Goal: Task Accomplishment & Management: Complete application form

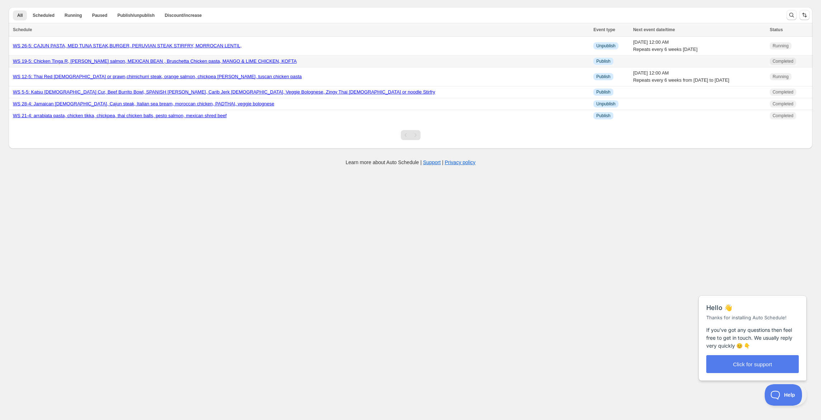
click at [196, 64] on link "WS 19-5: Chicken Tinga R, [PERSON_NAME] salmon, MEXICAN BEAN , Bruschetta Chick…" at bounding box center [155, 60] width 284 height 5
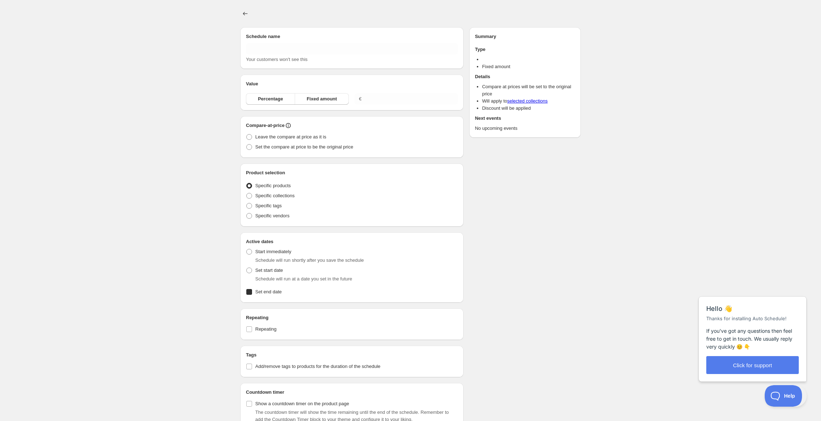
type input "WS 19-5: Chicken Tinga R, [PERSON_NAME] salmon, MEXICAN BEAN , Bruschetta Chick…"
radio input "true"
checkbox input "true"
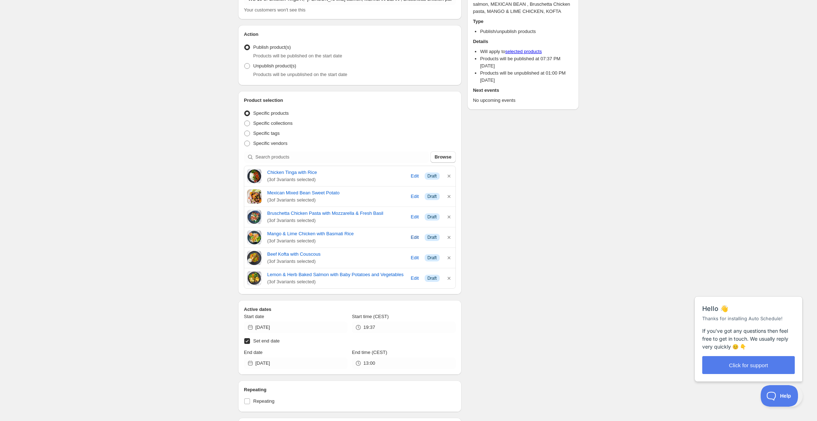
scroll to position [67, 0]
click at [452, 240] on icon "button" at bounding box center [448, 235] width 7 height 7
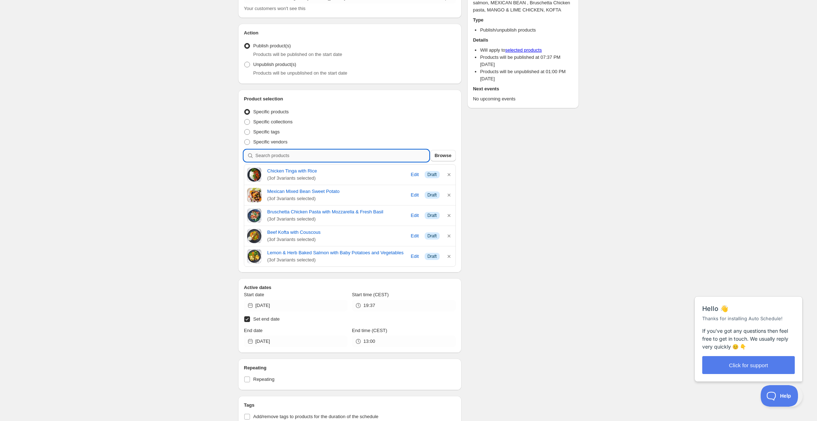
click at [273, 161] on input "search" at bounding box center [342, 155] width 174 height 11
type input "c"
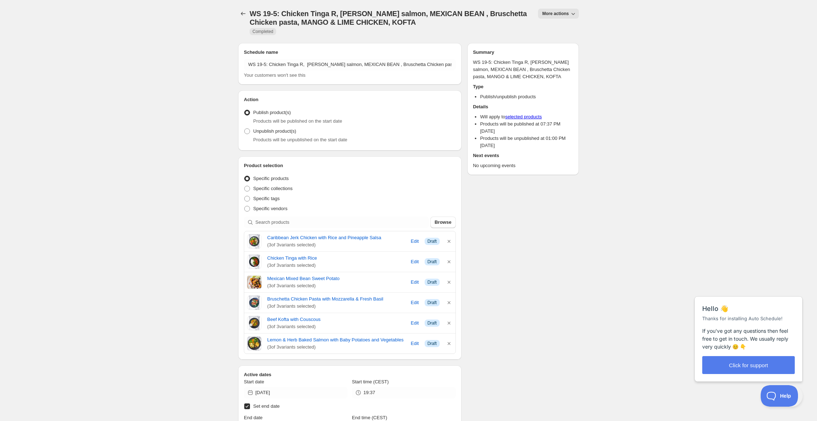
scroll to position [0, 0]
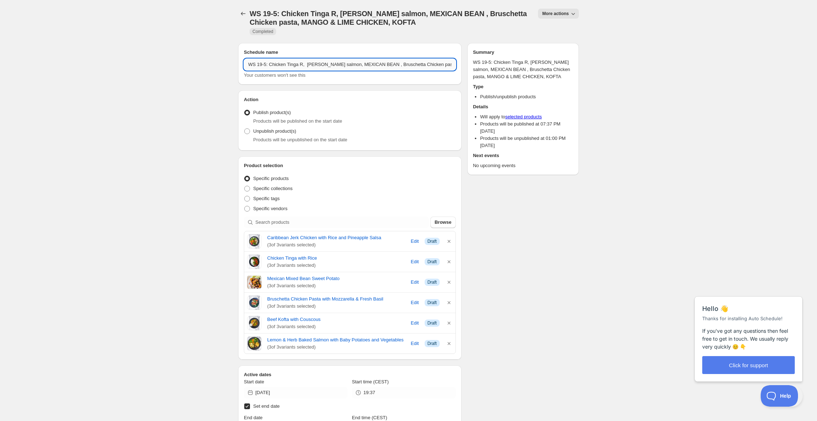
click at [400, 70] on input "WS 19-5: Chicken Tinga R, [PERSON_NAME] salmon, MEXICAN BEAN , Bruschetta Chick…" at bounding box center [350, 64] width 212 height 11
click at [446, 70] on input "WS 19-5: Chicken Tinga R, [PERSON_NAME] salmon, MEXICAN BEAN , Bruschetta Chick…" at bounding box center [350, 64] width 212 height 11
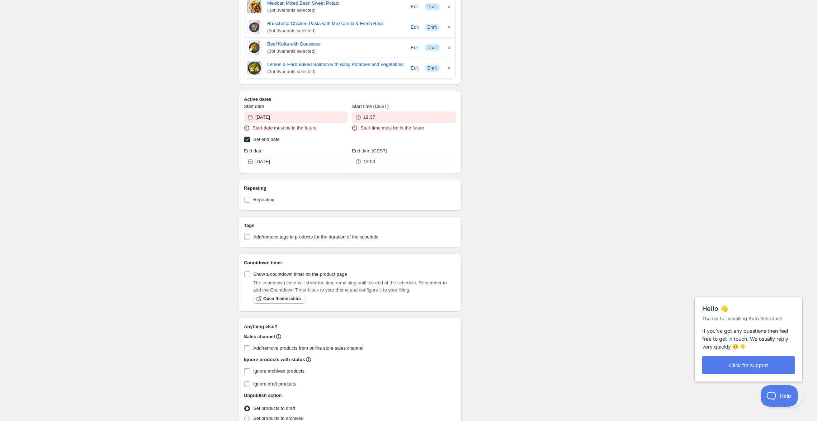
scroll to position [332, 0]
click at [290, 122] on input "2025-08-18" at bounding box center [301, 115] width 92 height 11
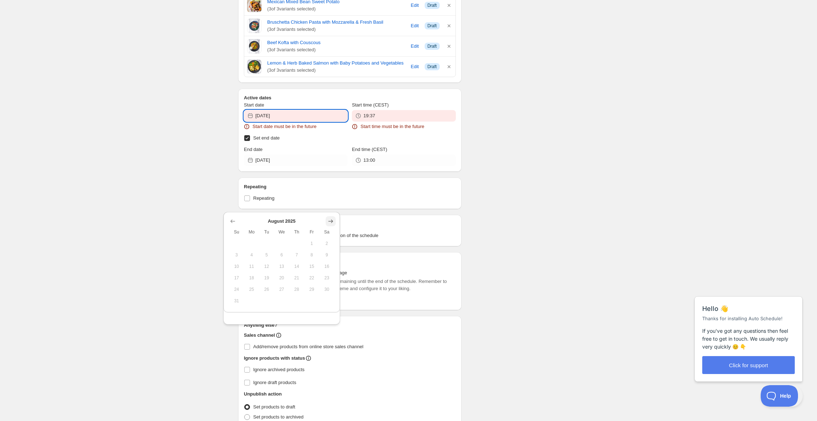
click at [330, 225] on icon "Show next month, September 2025" at bounding box center [330, 221] width 7 height 7
click at [247, 281] on span "22" at bounding box center [251, 278] width 9 height 6
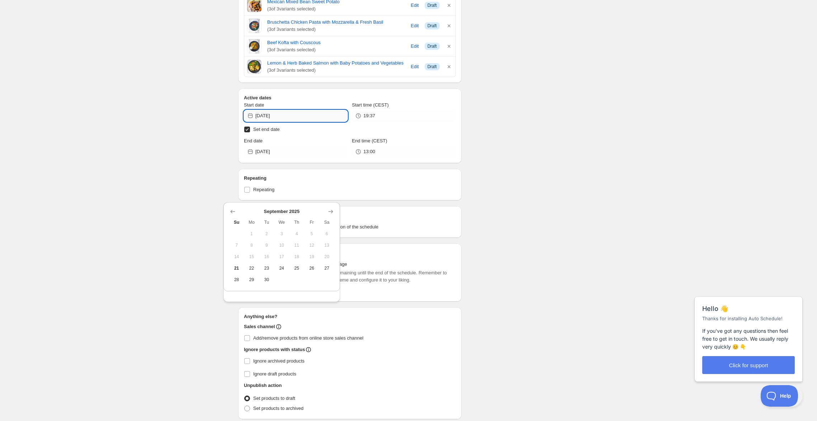
click at [289, 122] on input "2025-09-22" at bounding box center [301, 115] width 92 height 11
click at [240, 271] on span "21" at bounding box center [236, 268] width 9 height 6
type input "[DATE]"
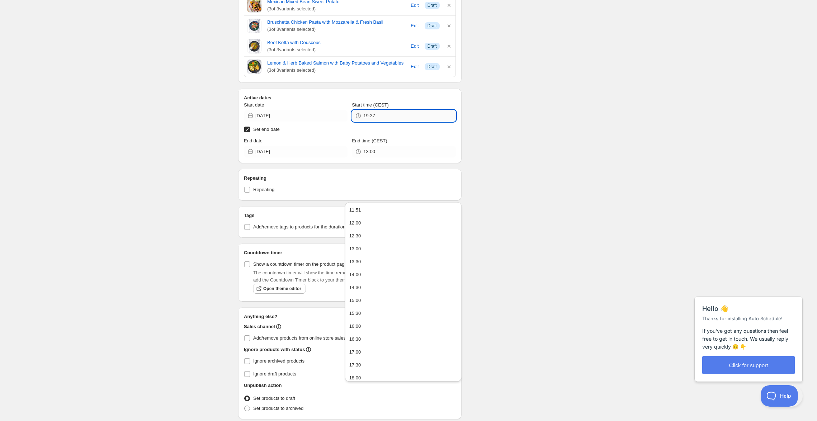
click at [401, 122] on input "19:37" at bounding box center [409, 115] width 92 height 11
click at [361, 212] on div "11:51" at bounding box center [355, 210] width 12 height 7
type input "11:51"
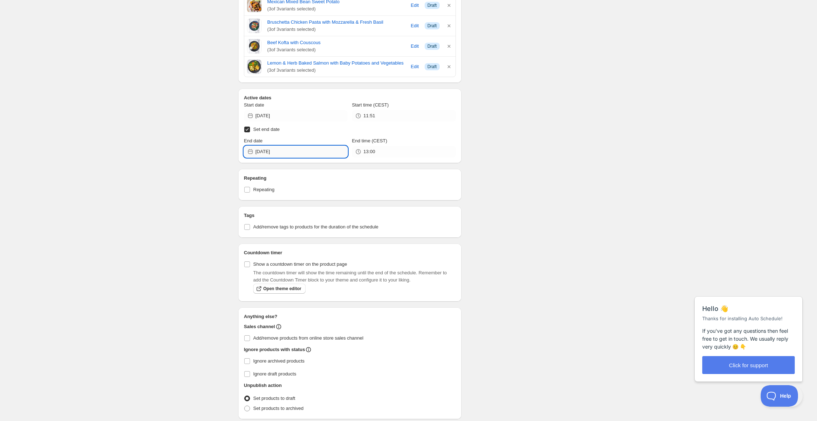
click at [319, 157] on input "[DATE]" at bounding box center [301, 151] width 92 height 11
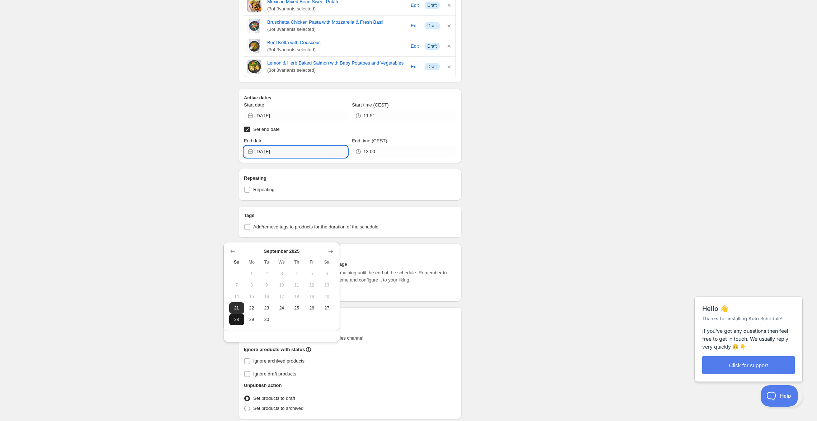
click at [237, 322] on span "28" at bounding box center [236, 320] width 9 height 6
type input "[DATE]"
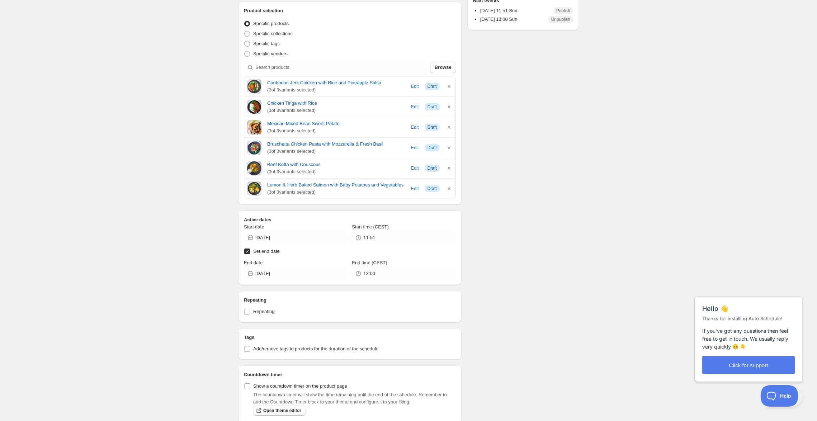
scroll to position [146, 0]
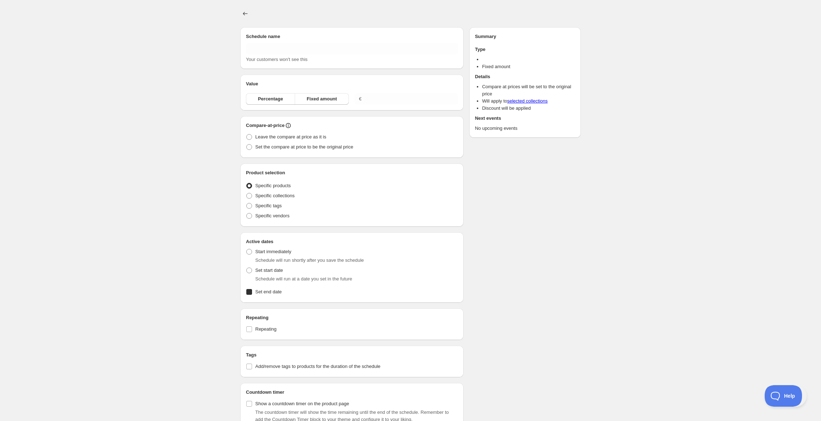
type input "WS 19-5: Chicken Tinga R, lemon herb salmon, MEXICAN BEAN , Bruschetta Chicken …"
radio input "true"
checkbox input "true"
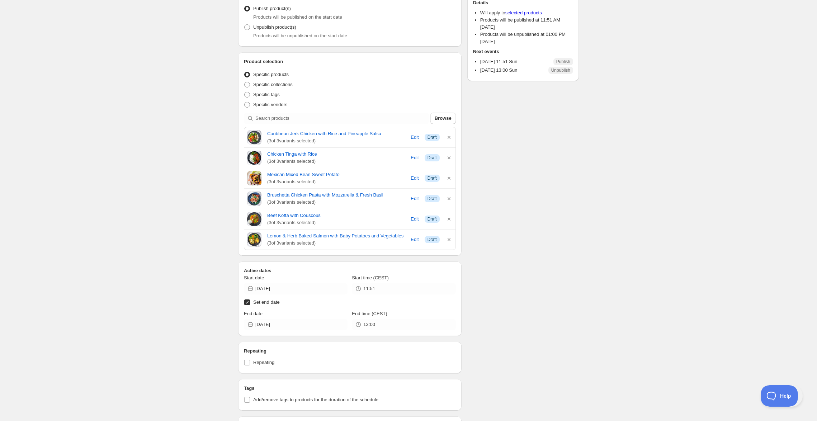
scroll to position [107, 0]
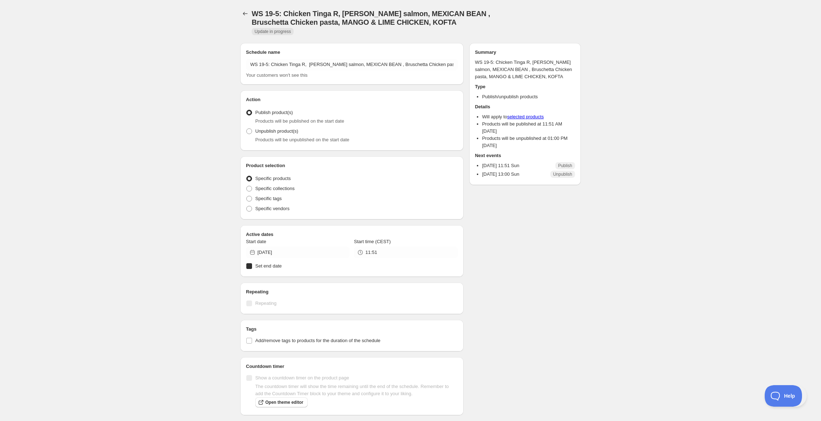
radio input "true"
checkbox input "true"
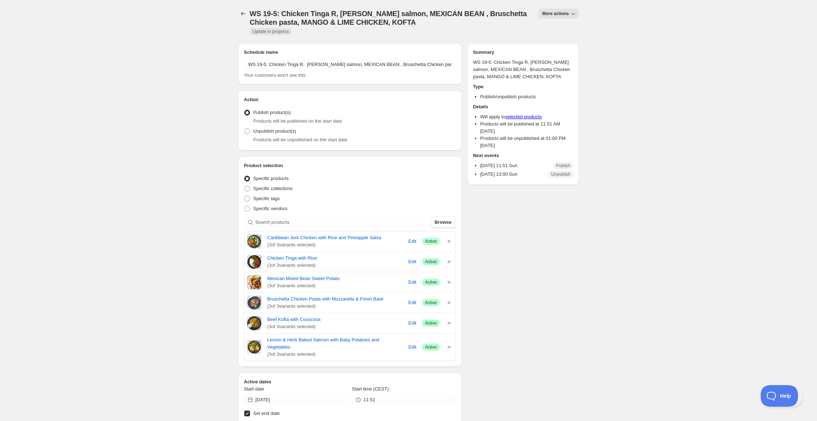
scroll to position [157, 0]
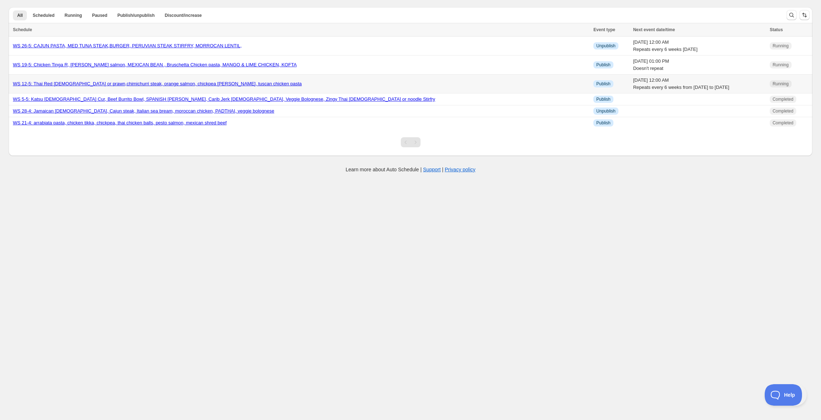
click at [236, 86] on link "WS 12-5: Thai Red [DEMOGRAPHIC_DATA] or prawn,chimichurri steak, orange salmon,…" at bounding box center [157, 83] width 289 height 5
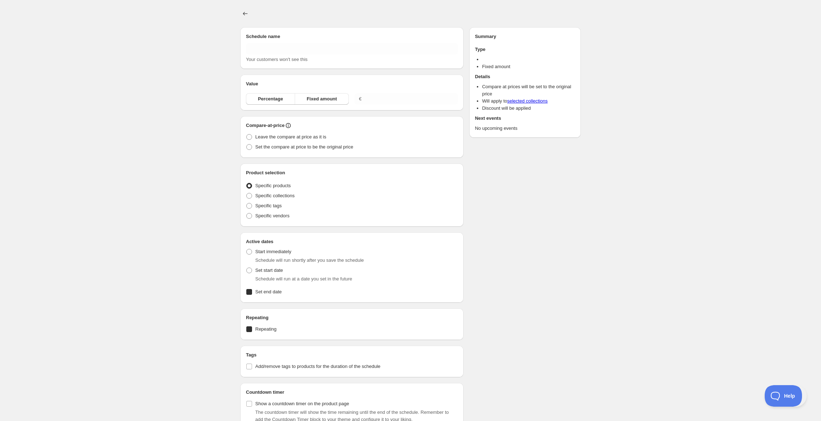
type input "WS 12-5: Thai Red [DEMOGRAPHIC_DATA] or prawn,chimichurri steak, orange salmon,…"
radio input "true"
checkbox input "true"
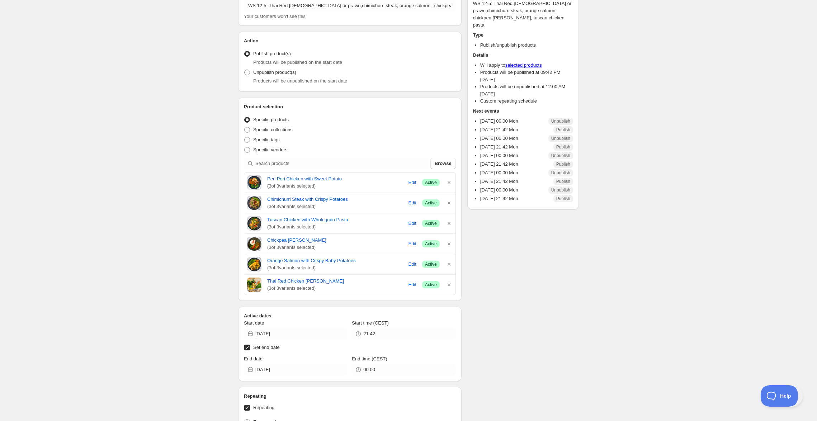
scroll to position [40, 0]
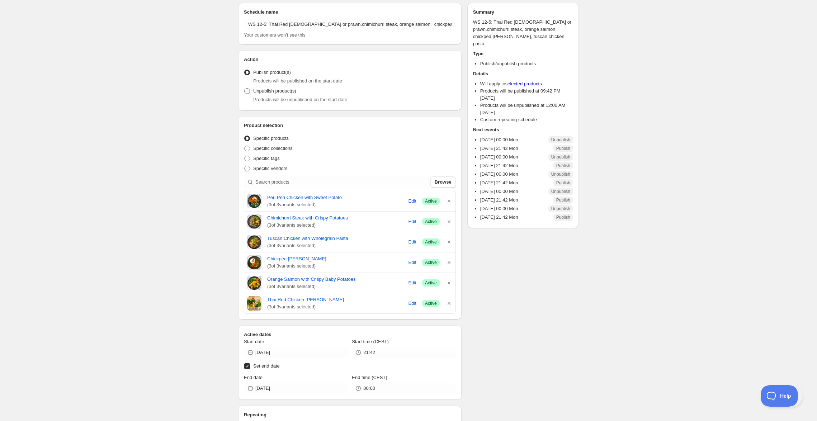
click at [244, 94] on span at bounding box center [247, 91] width 6 height 6
click at [244, 89] on input "Unpublish product(s)" at bounding box center [244, 88] width 0 height 0
radio input "true"
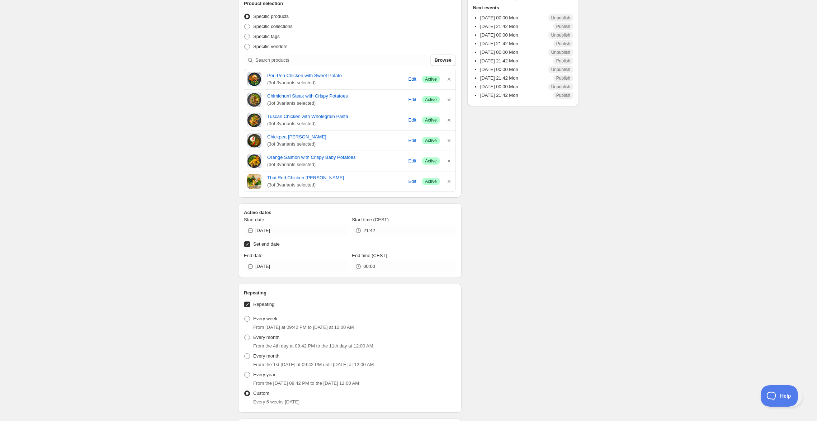
scroll to position [163, 0]
click at [321, 236] on input "[DATE]" at bounding box center [301, 229] width 92 height 11
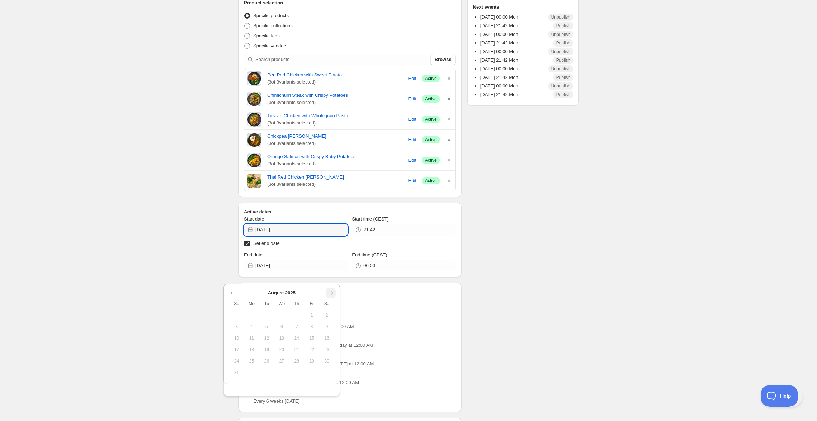
click at [334, 293] on button "Show next month, September 2025" at bounding box center [331, 293] width 10 height 10
click at [237, 352] on span "21" at bounding box center [236, 350] width 9 height 6
type input "[DATE]"
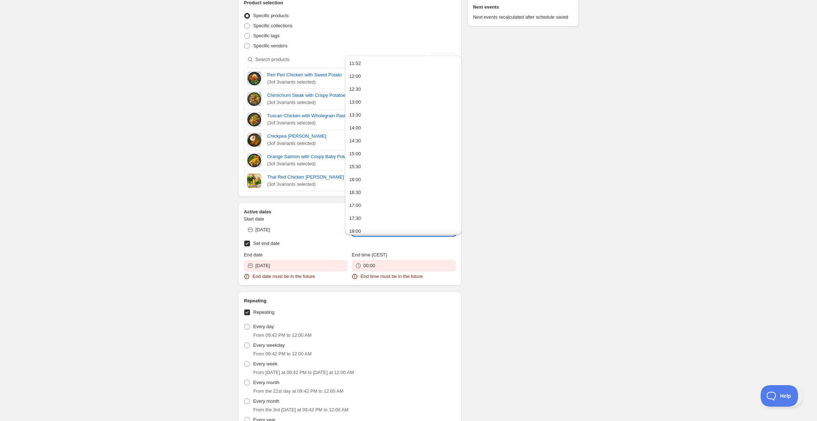
click at [420, 236] on input "21:42" at bounding box center [409, 229] width 92 height 11
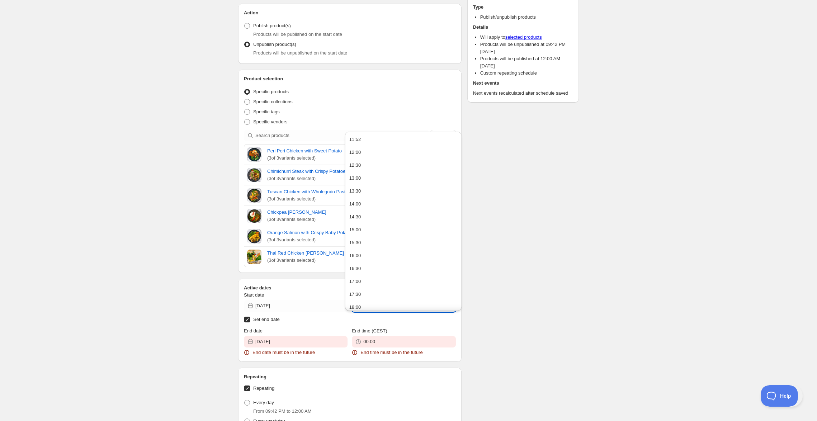
scroll to position [86, 0]
click at [397, 141] on button "11:52" at bounding box center [403, 139] width 113 height 11
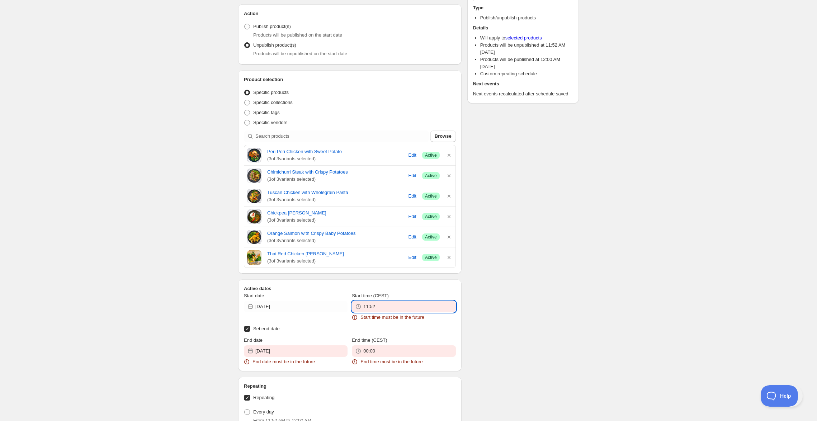
click at [387, 312] on input "11:52" at bounding box center [409, 306] width 92 height 11
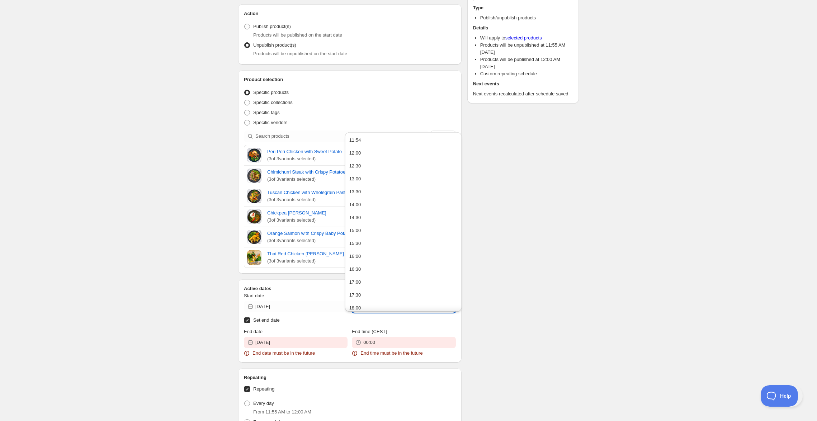
type input "11:55"
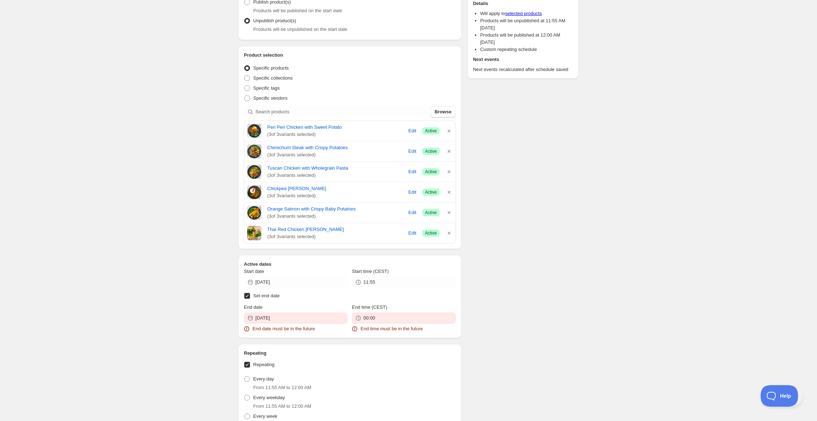
scroll to position [111, 0]
click at [272, 323] on input "[DATE]" at bounding box center [301, 317] width 92 height 11
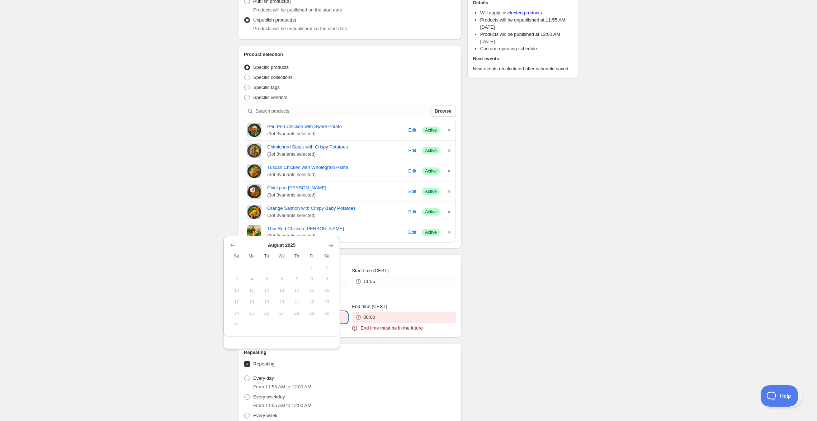
click at [355, 300] on label "Set end date" at bounding box center [350, 295] width 212 height 10
click at [250, 298] on input "Set end date" at bounding box center [247, 295] width 6 height 6
checkbox input "false"
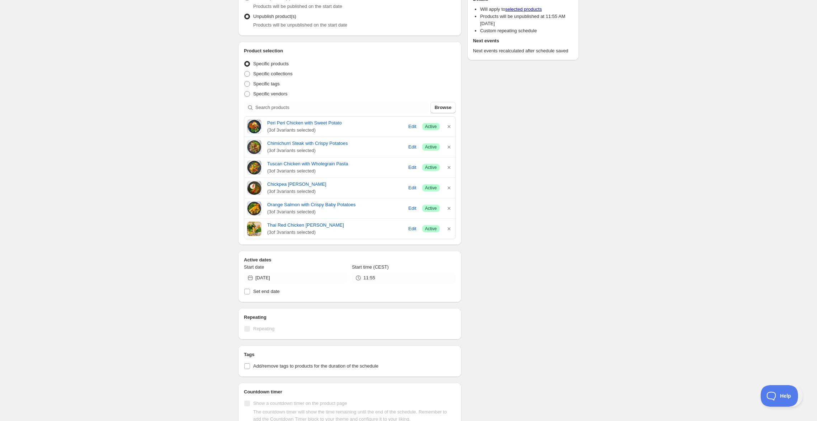
scroll to position [178, 0]
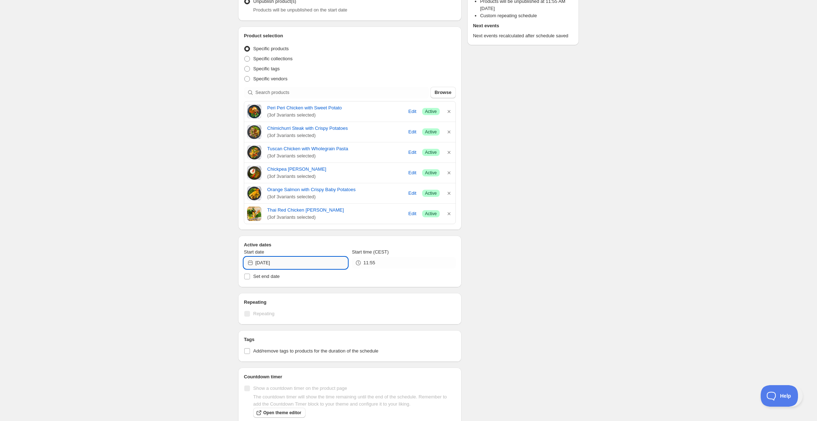
click at [300, 269] on input "[DATE]" at bounding box center [301, 262] width 92 height 11
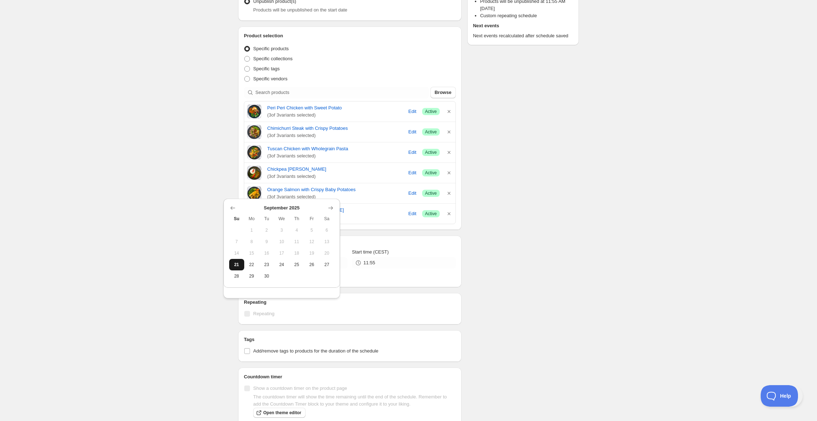
click at [233, 267] on button "21" at bounding box center [236, 264] width 15 height 11
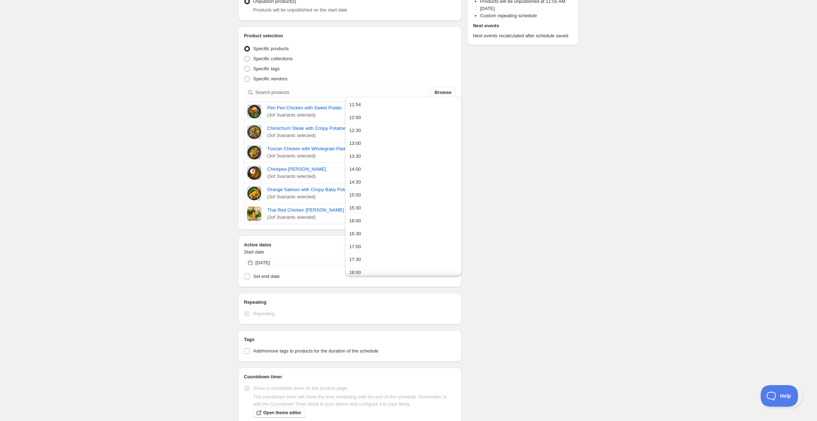
click at [425, 269] on input "11:55" at bounding box center [409, 262] width 92 height 11
click at [424, 345] on div "Schedule name WS 12-5: Thai Red [DEMOGRAPHIC_DATA] or prawn,chimichurri steak, …" at bounding box center [349, 210] width 223 height 594
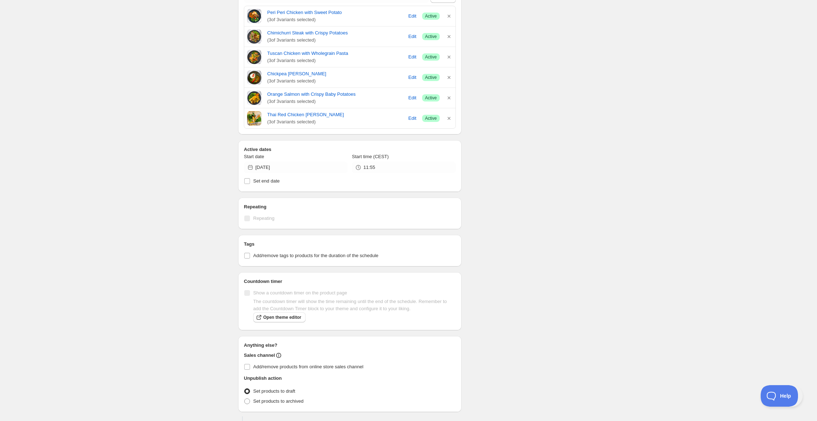
scroll to position [277, 0]
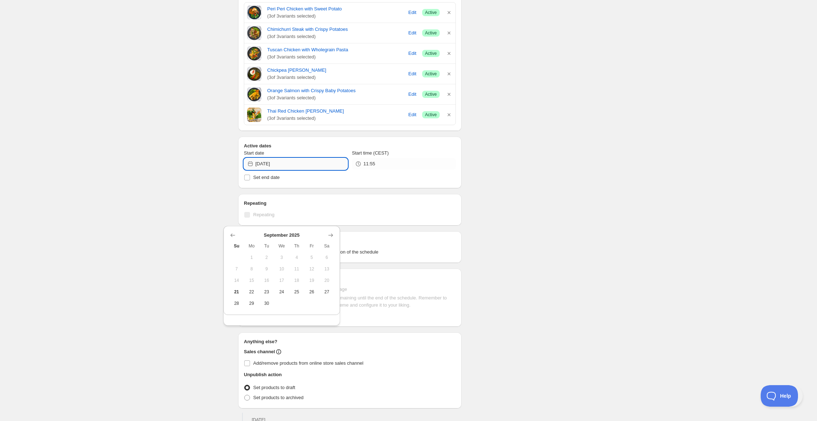
click at [285, 170] on input "[DATE]" at bounding box center [301, 163] width 92 height 11
click at [239, 295] on span "21" at bounding box center [236, 292] width 9 height 6
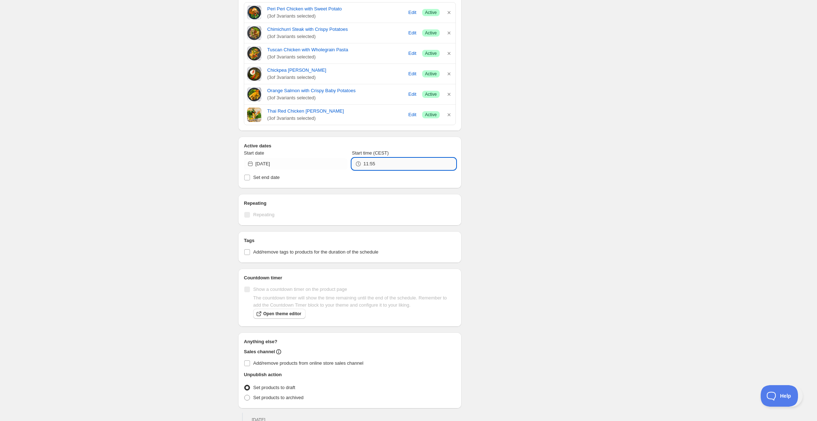
click at [418, 170] on input "11:55" at bounding box center [409, 163] width 92 height 11
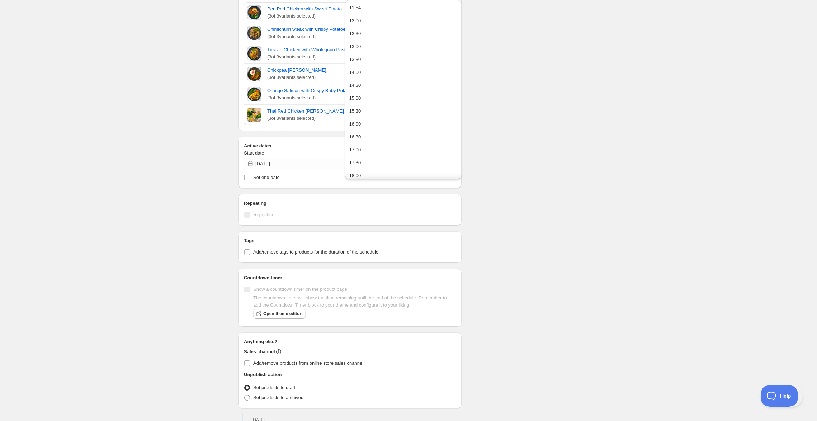
click at [341, 226] on div "Repeating Repeating" at bounding box center [349, 210] width 223 height 32
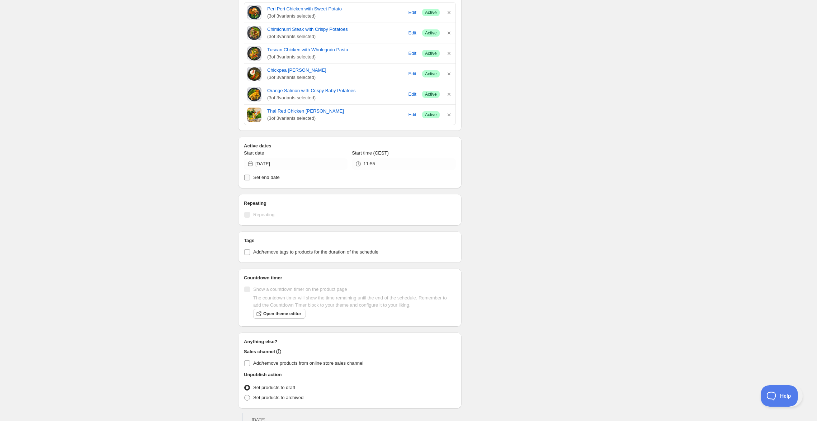
click at [253, 180] on span "Set end date" at bounding box center [266, 177] width 27 height 5
click at [244, 180] on input "Set end date" at bounding box center [247, 178] width 6 height 6
checkbox input "true"
type input "11:52"
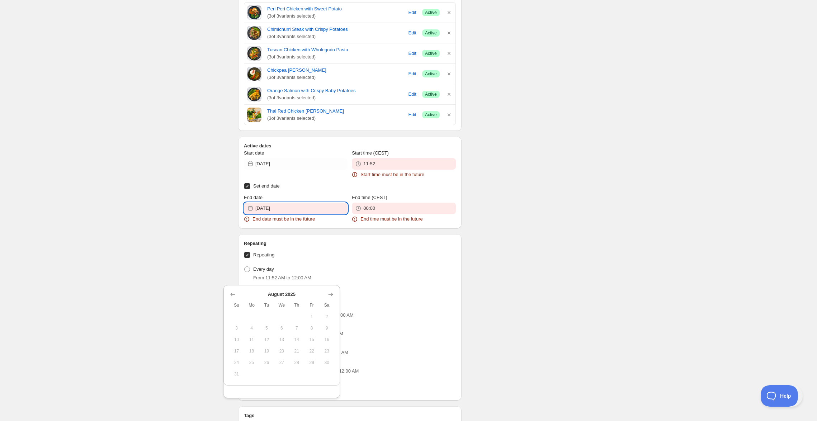
click at [305, 214] on input "[DATE]" at bounding box center [301, 208] width 92 height 11
click at [244, 189] on input "Set end date" at bounding box center [247, 186] width 6 height 6
checkbox input "false"
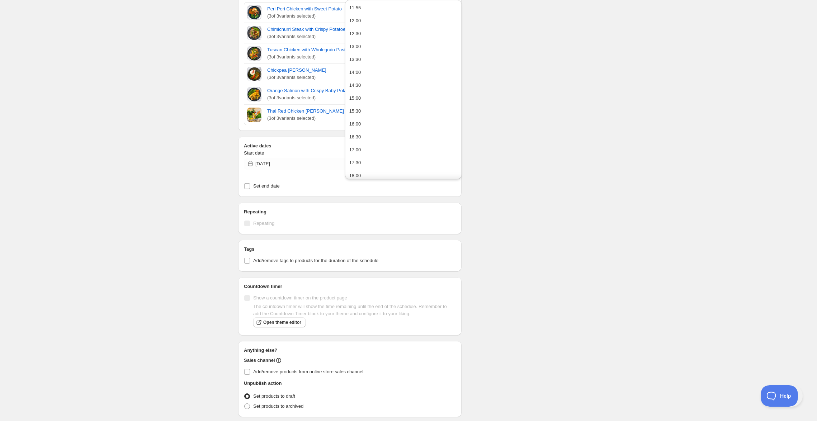
click at [422, 170] on input "11:52" at bounding box center [409, 163] width 92 height 11
click at [390, 11] on button "11:55" at bounding box center [403, 7] width 113 height 11
type input "11:55"
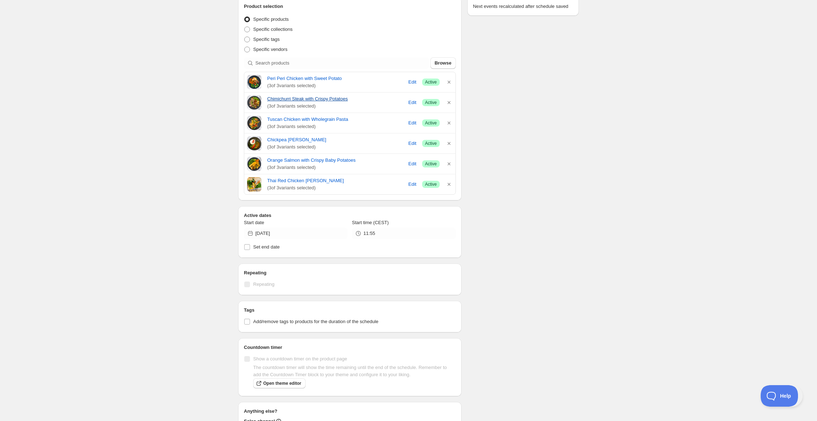
scroll to position [225, 0]
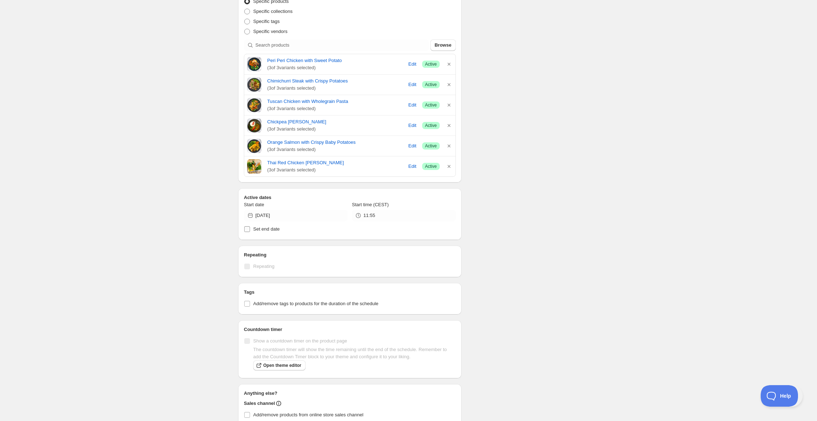
click at [253, 232] on span "Set end date" at bounding box center [266, 228] width 27 height 5
click at [245, 232] on input "Set end date" at bounding box center [247, 229] width 6 height 6
checkbox input "true"
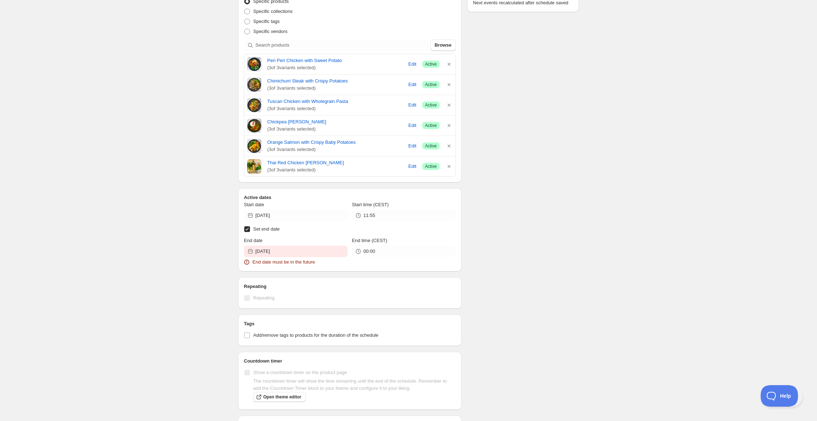
checkbox input "true"
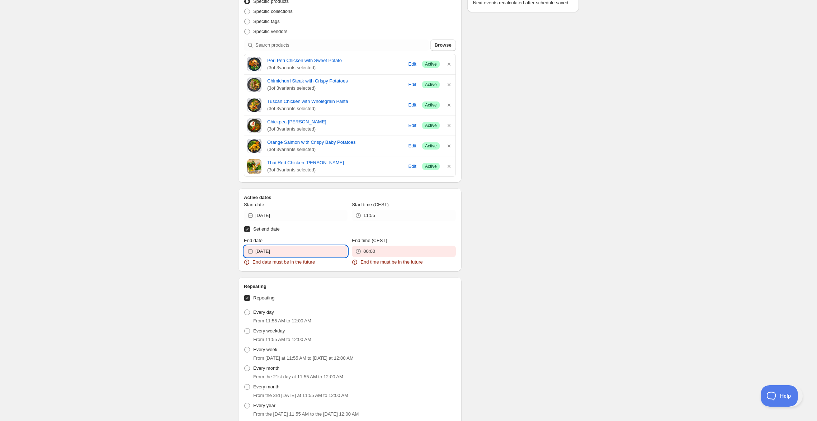
click at [283, 257] on input "[DATE]" at bounding box center [301, 251] width 92 height 11
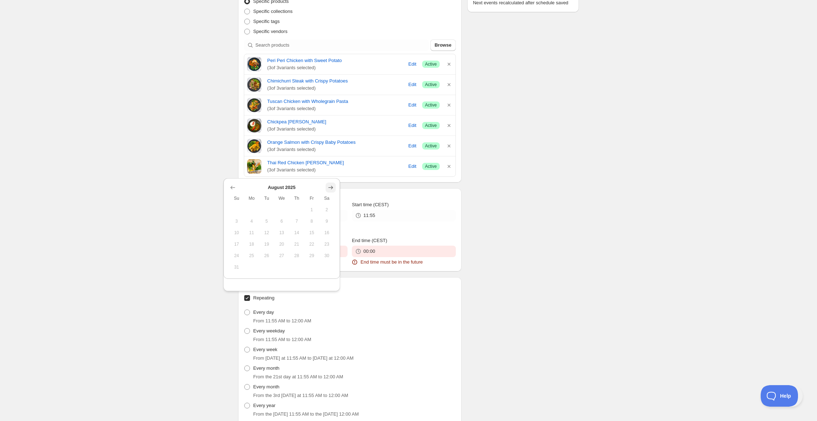
click at [330, 188] on icon "Show next month, September 2025" at bounding box center [330, 187] width 7 height 7
click at [239, 260] on span "21" at bounding box center [236, 257] width 9 height 6
type input "[DATE]"
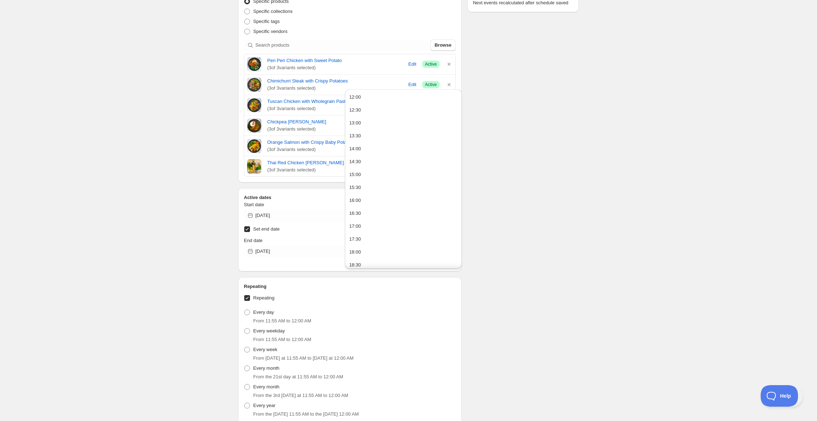
click at [402, 257] on input "00:00" at bounding box center [409, 251] width 92 height 11
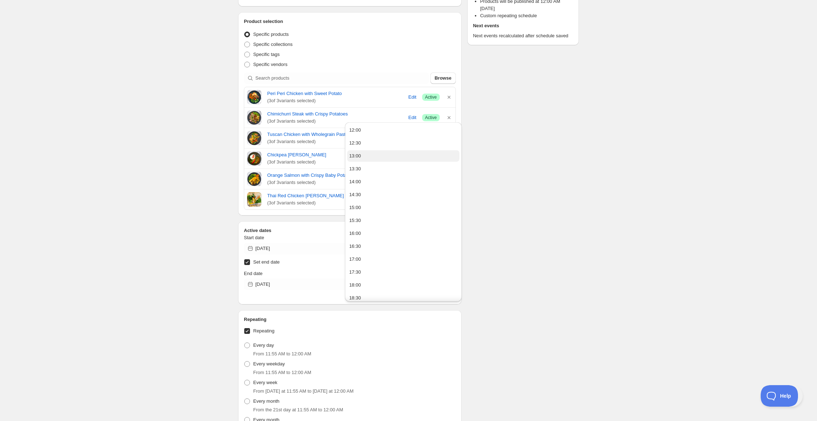
scroll to position [194, 0]
click at [386, 131] on button "12:00" at bounding box center [403, 128] width 113 height 11
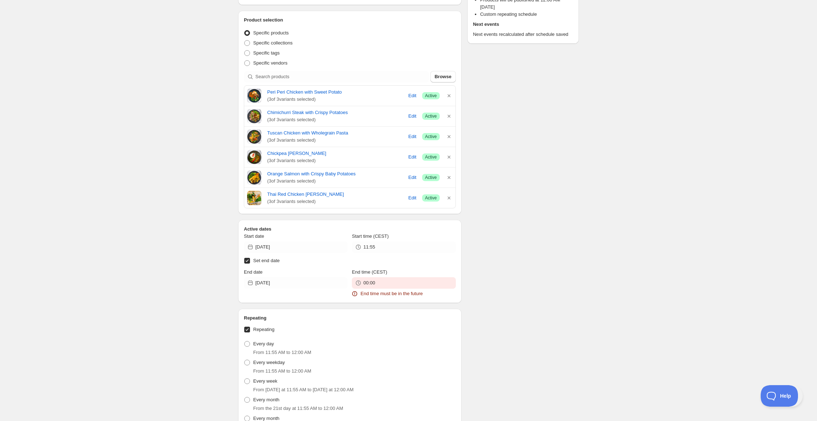
type input "12:00"
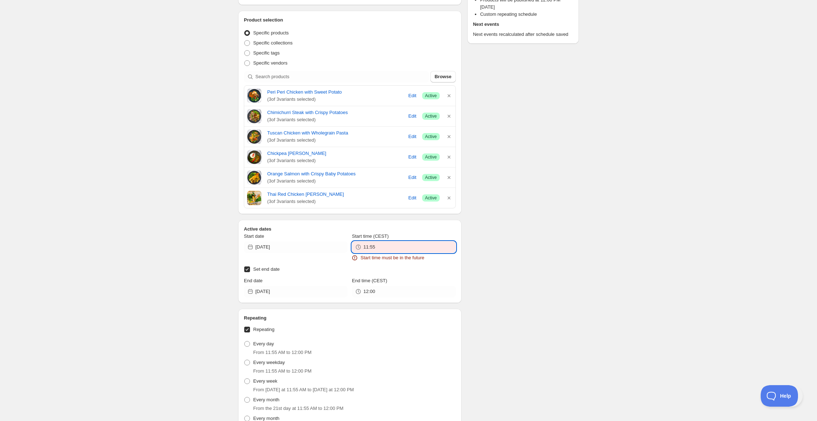
click at [387, 253] on input "11:55" at bounding box center [409, 246] width 92 height 11
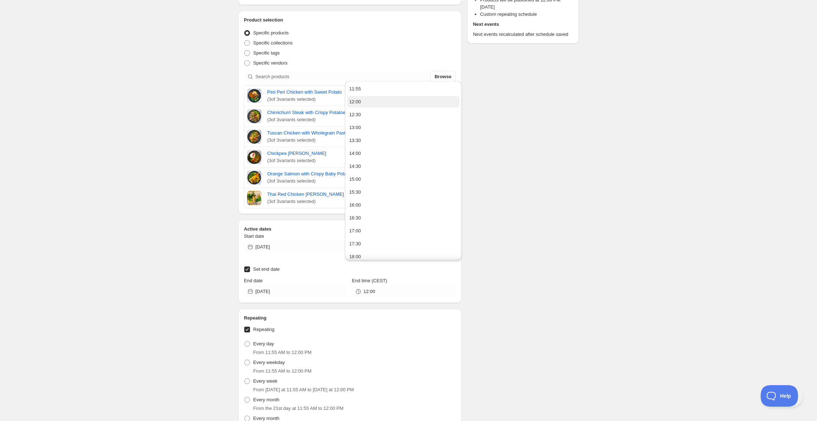
click at [371, 100] on button "12:00" at bounding box center [403, 101] width 113 height 11
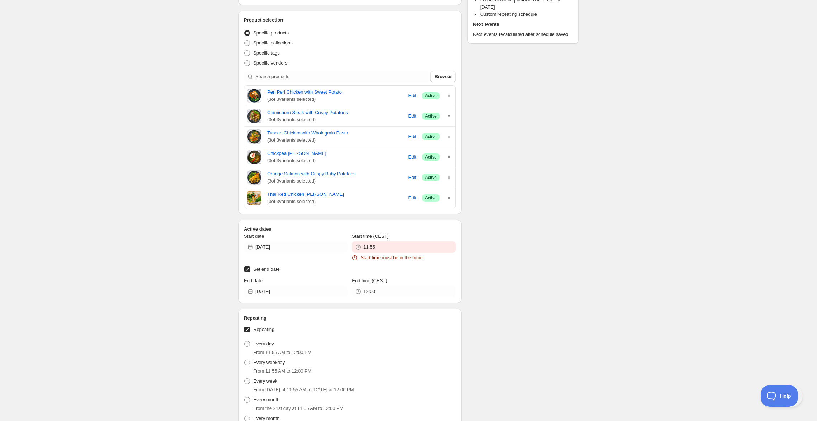
type input "12:00"
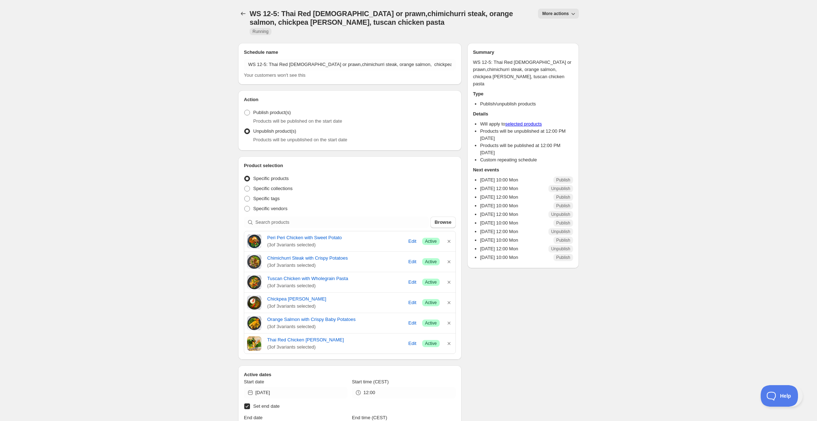
scroll to position [0, 0]
